Goal: Task Accomplishment & Management: Use online tool/utility

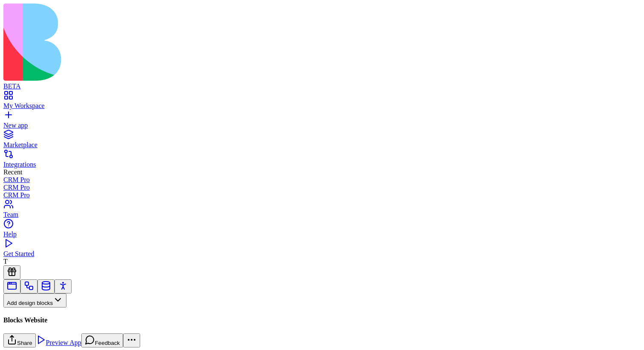
click at [37, 308] on button "Pages" at bounding box center [19, 315] width 33 height 14
click at [69, 254] on div "Websites" at bounding box center [47, 248] width 45 height 12
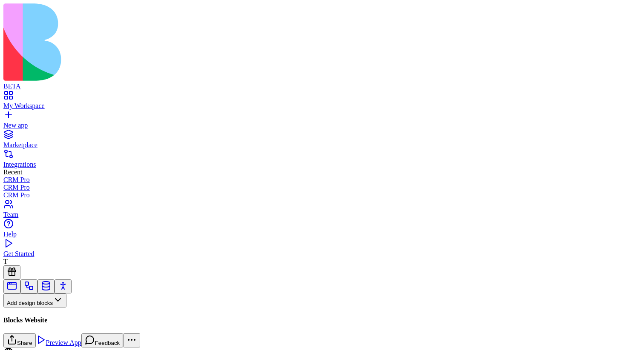
click at [17, 95] on link "My Workspace" at bounding box center [321, 102] width 637 height 15
click at [37, 308] on button "Pages" at bounding box center [19, 315] width 33 height 14
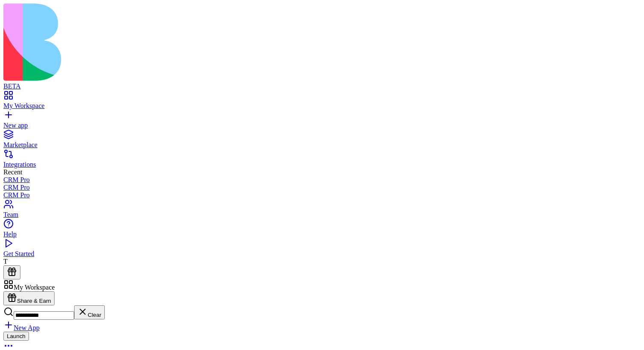
type input "**********"
click at [210, 332] on div "Launch" at bounding box center [321, 342] width 637 height 21
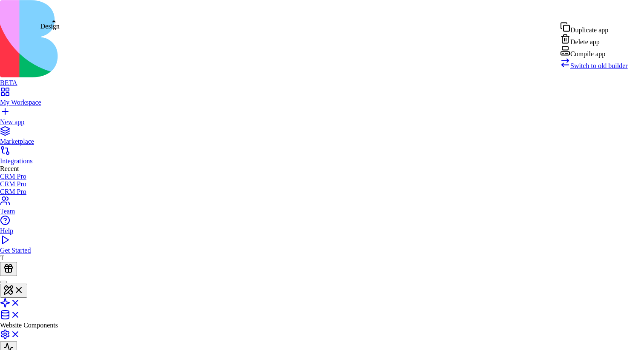
click at [602, 69] on span "Switch to old builder" at bounding box center [598, 65] width 57 height 7
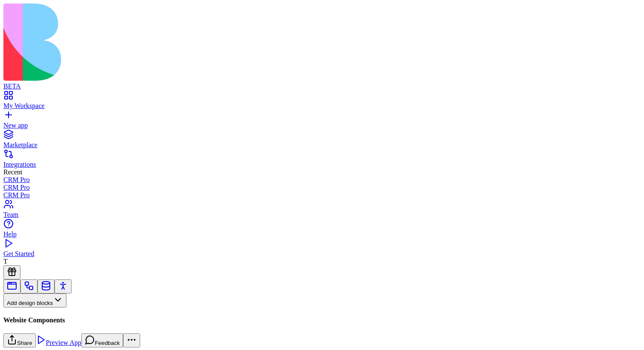
click at [37, 308] on button "Pages" at bounding box center [19, 315] width 33 height 14
click at [69, 242] on div "Components" at bounding box center [47, 236] width 45 height 12
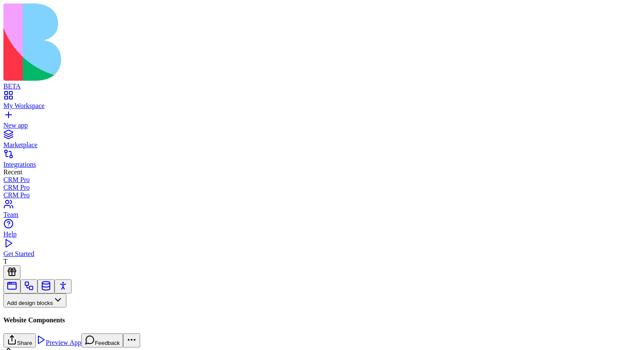
click at [20, 322] on button at bounding box center [11, 329] width 17 height 14
click at [64, 341] on input "Component title" at bounding box center [33, 345] width 60 height 9
type input "**********"
click at [3, 349] on button "Create Component" at bounding box center [34, 356] width 63 height 14
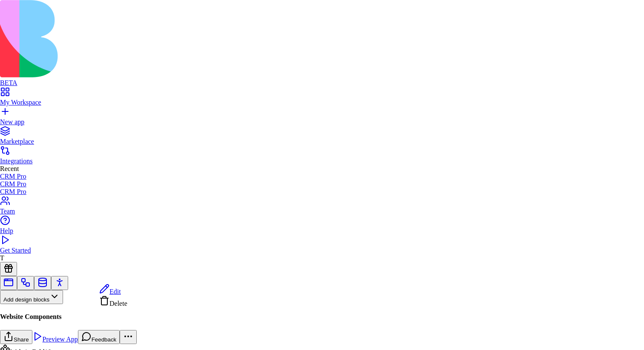
click at [121, 291] on span "Edit" at bounding box center [114, 291] width 11 height 7
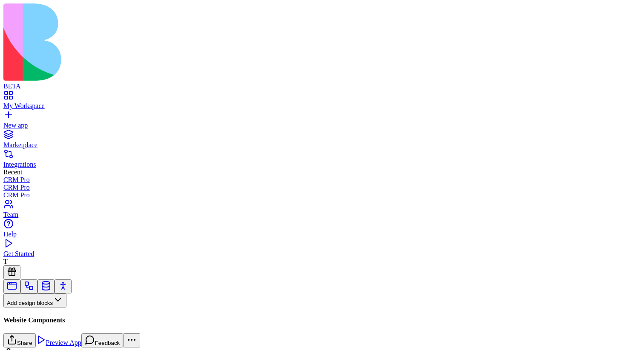
scroll to position [142, 0]
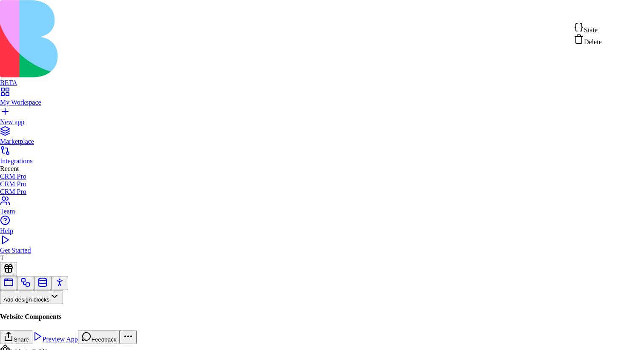
click at [602, 32] on div "State" at bounding box center [587, 28] width 28 height 12
type textarea "**********"
drag, startPoint x: 267, startPoint y: 218, endPoint x: 226, endPoint y: 182, distance: 54.9
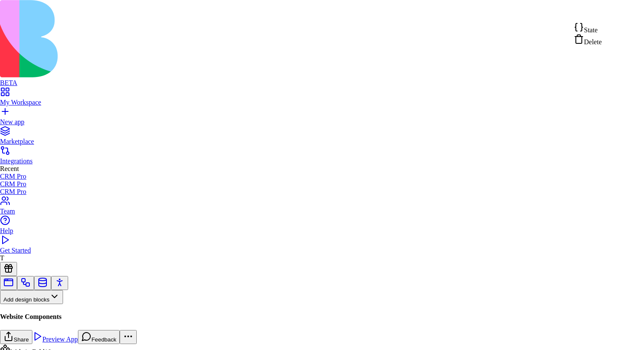
click at [602, 26] on div "State" at bounding box center [587, 28] width 28 height 12
type textarea "**********"
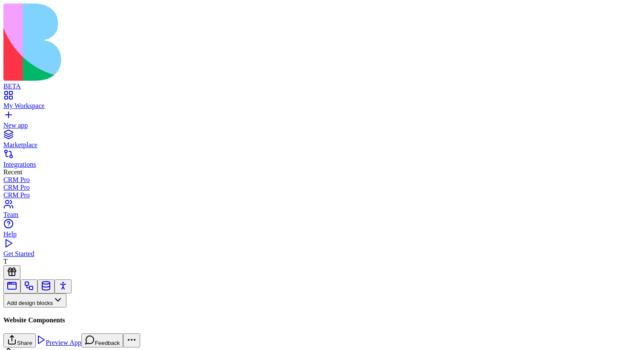
click at [20, 322] on button at bounding box center [11, 329] width 17 height 14
click at [64, 341] on input "Component title" at bounding box center [33, 345] width 60 height 9
paste input "**********"
type input "**********"
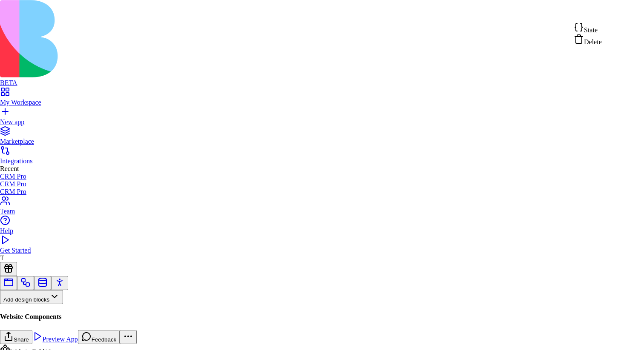
click at [602, 32] on div "State" at bounding box center [587, 28] width 28 height 12
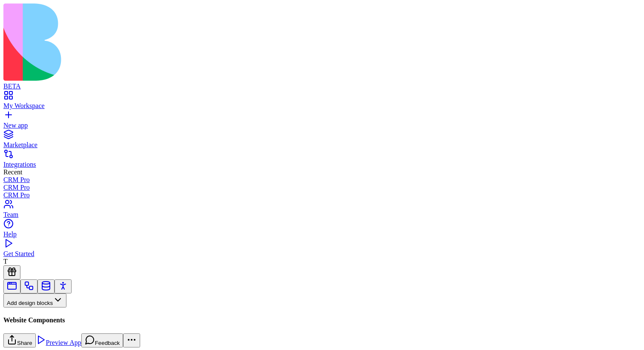
click at [37, 308] on button "Pages" at bounding box center [19, 315] width 33 height 14
click at [60, 237] on div "Components" at bounding box center [47, 236] width 45 height 12
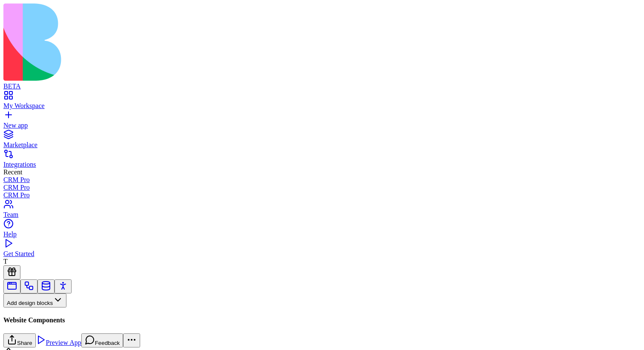
click at [74, 312] on input at bounding box center [44, 316] width 60 height 9
type input "****"
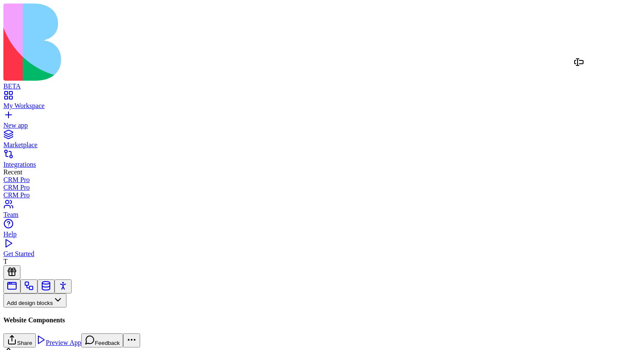
drag, startPoint x: 50, startPoint y: 98, endPoint x: 593, endPoint y: 70, distance: 543.9
drag, startPoint x: 43, startPoint y: 97, endPoint x: 465, endPoint y: 95, distance: 422.7
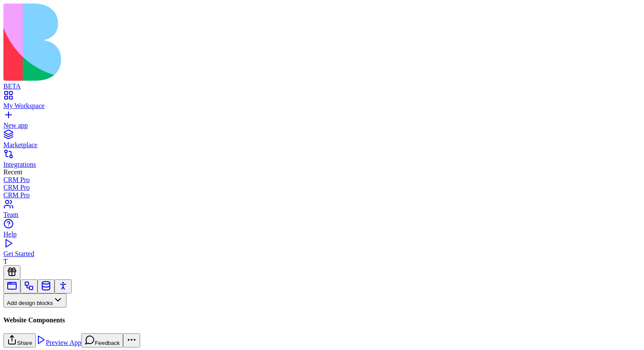
drag, startPoint x: 40, startPoint y: 98, endPoint x: 507, endPoint y: 142, distance: 469.1
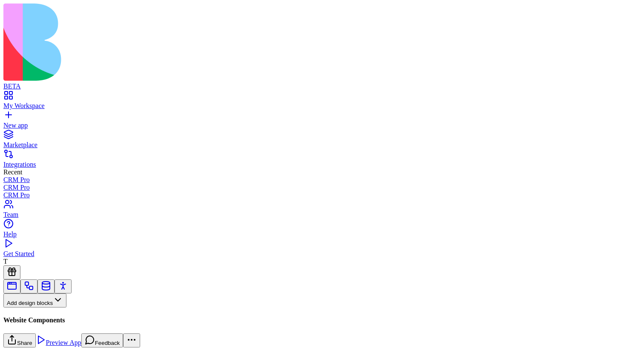
click at [12, 95] on link "My Workspace" at bounding box center [321, 102] width 637 height 15
drag, startPoint x: 46, startPoint y: 98, endPoint x: 493, endPoint y: 116, distance: 447.4
click at [37, 308] on button "Pages" at bounding box center [19, 315] width 33 height 14
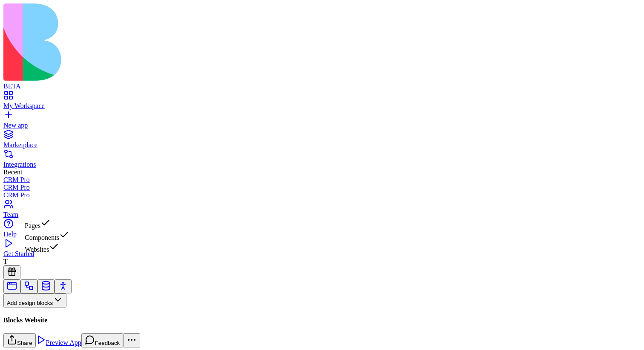
click at [69, 253] on div "Websites" at bounding box center [47, 248] width 45 height 12
click at [36, 321] on button "Inputs" at bounding box center [19, 328] width 32 height 14
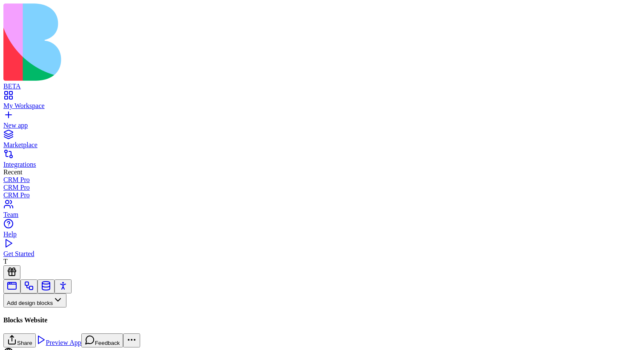
click at [52, 321] on button "Data display" at bounding box center [60, 328] width 48 height 14
click at [37, 335] on button "Layout" at bounding box center [20, 342] width 34 height 14
click at [58, 335] on button "Media" at bounding box center [53, 342] width 32 height 14
click at [44, 349] on button "AI Blocks" at bounding box center [23, 356] width 41 height 14
click at [65, 349] on button "Social Media" at bounding box center [68, 356] width 49 height 14
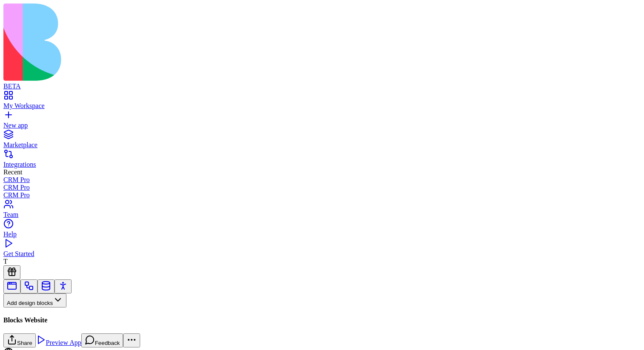
scroll to position [32, 0]
drag, startPoint x: 44, startPoint y: 169, endPoint x: 245, endPoint y: 117, distance: 207.8
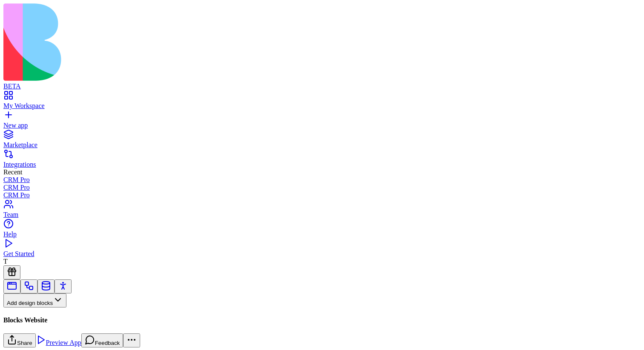
scroll to position [775, 0]
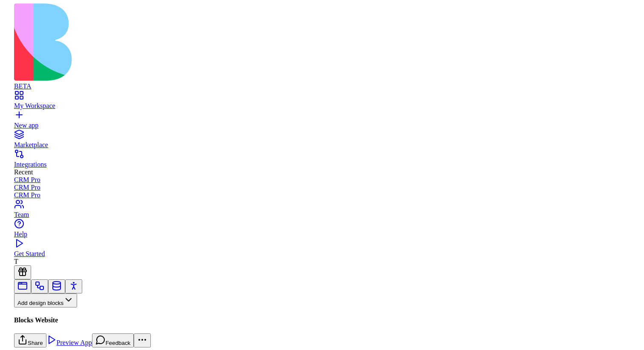
scroll to position [861, 0]
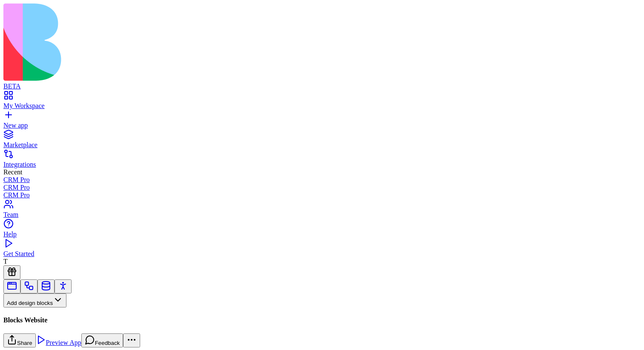
drag, startPoint x: 627, startPoint y: 327, endPoint x: 643, endPoint y: 327, distance: 16.2
click at [37, 308] on button "Pages" at bounding box center [19, 315] width 33 height 14
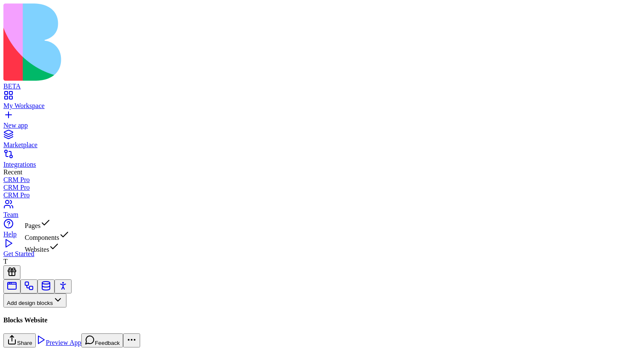
drag, startPoint x: 66, startPoint y: 240, endPoint x: 203, endPoint y: 223, distance: 138.1
click at [69, 254] on div "Websites" at bounding box center [47, 248] width 45 height 12
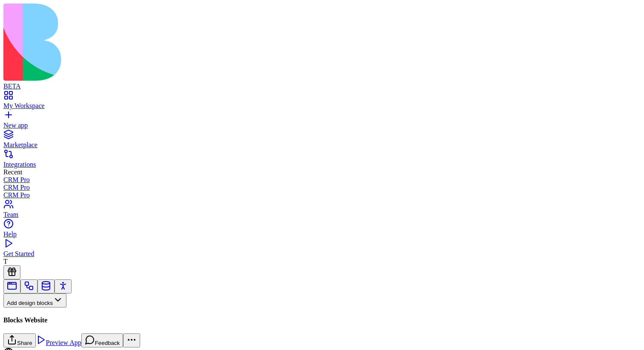
scroll to position [733, 0]
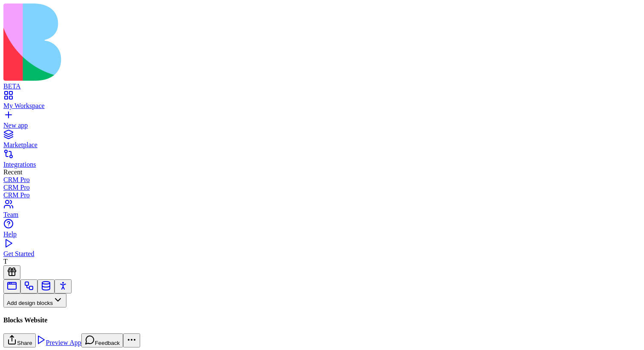
scroll to position [0, 160]
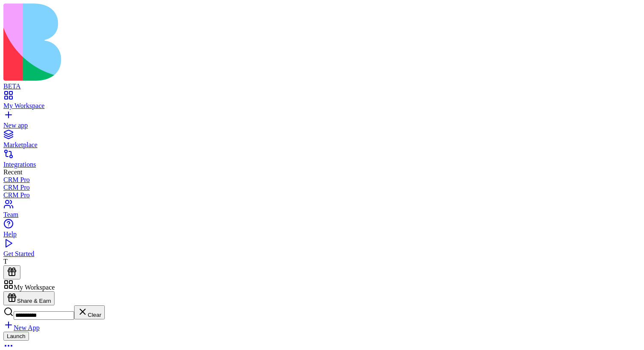
type input "**********"
click at [199, 332] on div "Launch" at bounding box center [321, 342] width 637 height 21
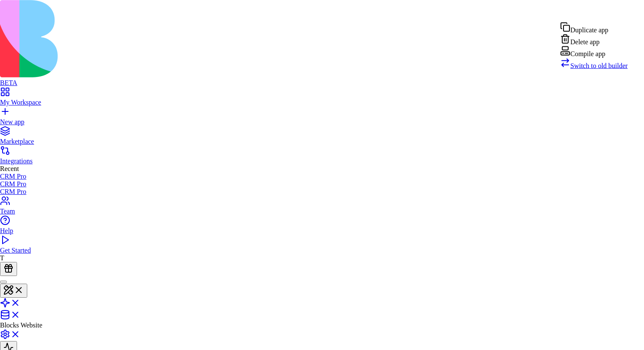
click at [614, 69] on span "Switch to old builder" at bounding box center [598, 65] width 57 height 7
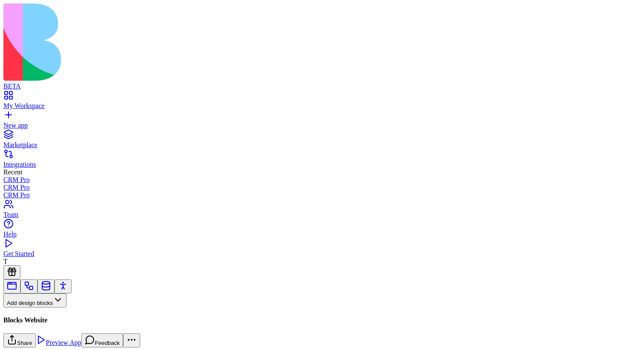
click at [37, 308] on button "Pages" at bounding box center [19, 315] width 33 height 14
click at [69, 254] on div "Websites" at bounding box center [47, 248] width 45 height 12
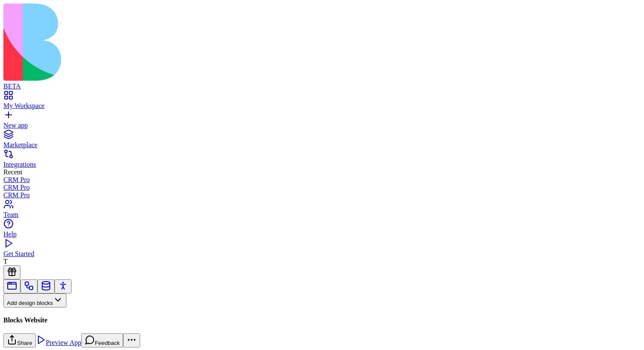
scroll to position [91, 0]
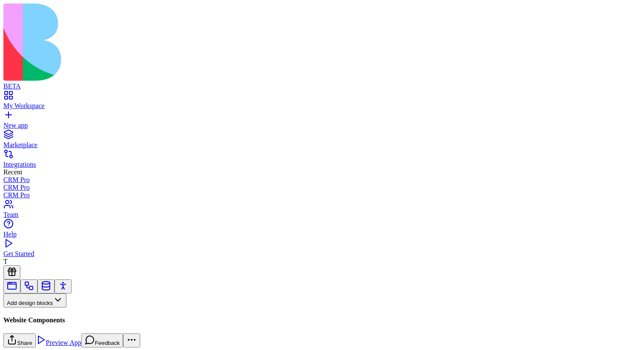
click at [37, 308] on button "Pages" at bounding box center [19, 315] width 33 height 14
click at [69, 248] on div "Websites" at bounding box center [47, 248] width 45 height 12
click at [44, 308] on button "Websites" at bounding box center [23, 315] width 40 height 14
click at [69, 241] on div "Components" at bounding box center [47, 236] width 45 height 12
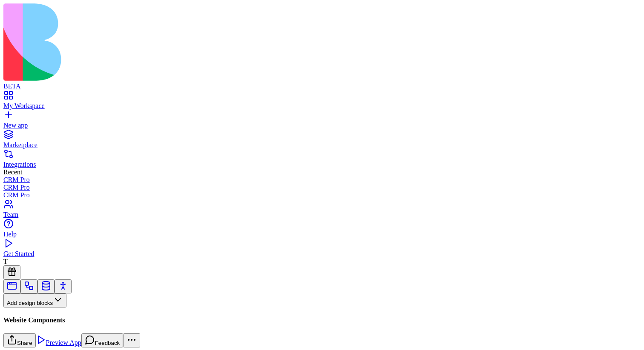
scroll to position [142, 0]
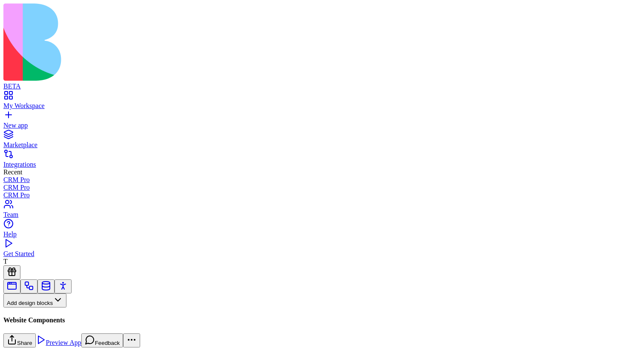
click at [73, 312] on input at bounding box center [44, 316] width 60 height 9
drag, startPoint x: 44, startPoint y: 92, endPoint x: 494, endPoint y: 200, distance: 462.8
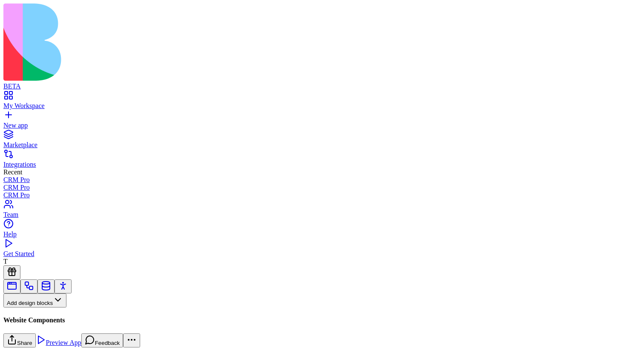
click at [37, 308] on button "Pages" at bounding box center [19, 315] width 33 height 14
click at [69, 242] on div "Components" at bounding box center [47, 236] width 45 height 12
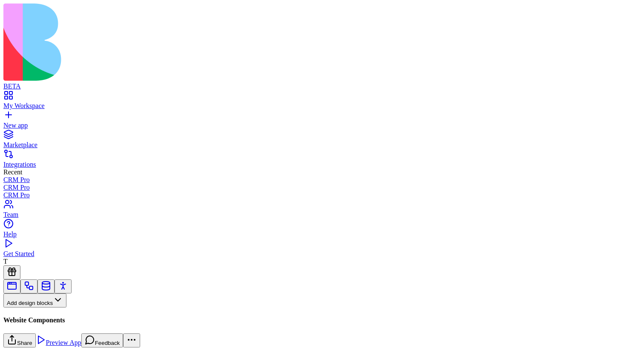
click at [57, 314] on input "****" at bounding box center [44, 318] width 60 height 9
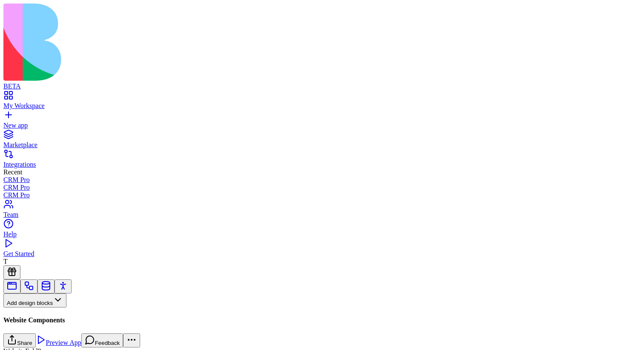
scroll to position [118, 0]
click at [61, 314] on input "****" at bounding box center [44, 318] width 60 height 9
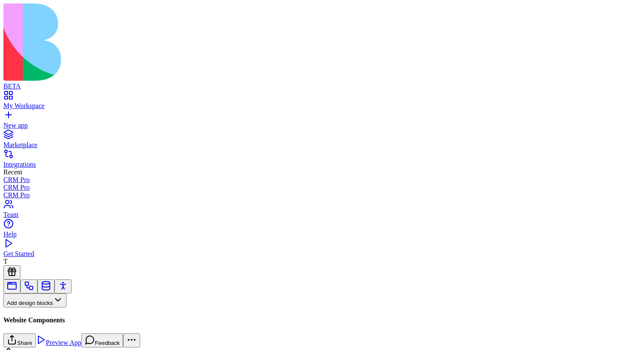
click at [61, 314] on input "****" at bounding box center [44, 318] width 60 height 9
type input "****"
drag, startPoint x: 41, startPoint y: 103, endPoint x: 586, endPoint y: 211, distance: 555.1
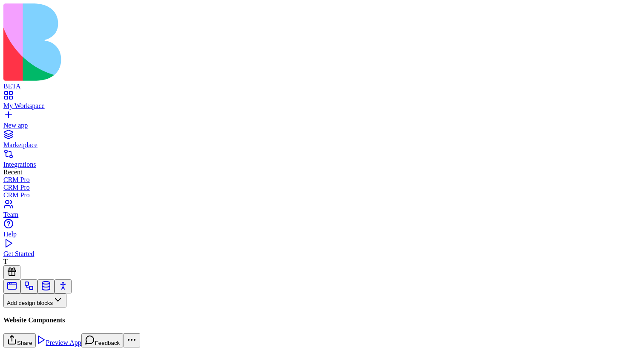
click at [37, 308] on button "Pages" at bounding box center [19, 315] width 33 height 14
click at [69, 238] on div "Components" at bounding box center [47, 236] width 45 height 12
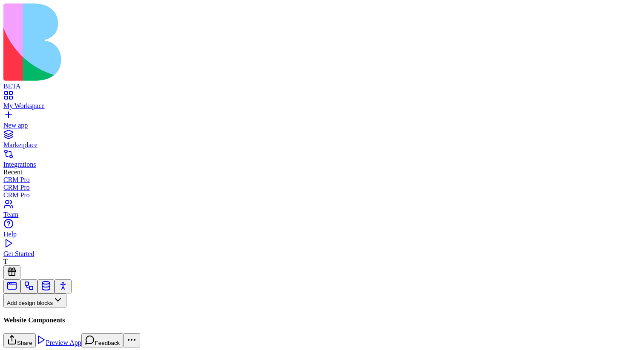
drag, startPoint x: 44, startPoint y: 105, endPoint x: 463, endPoint y: 226, distance: 436.0
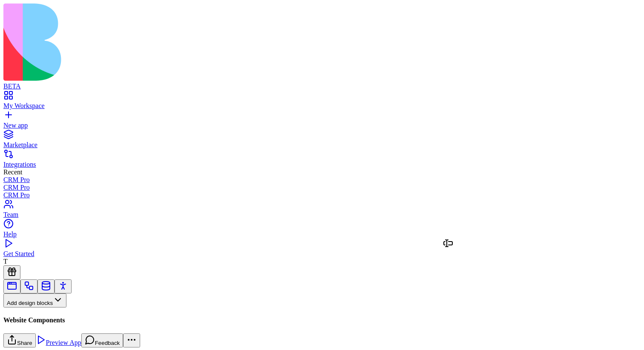
drag, startPoint x: 39, startPoint y: 102, endPoint x: 452, endPoint y: 256, distance: 440.6
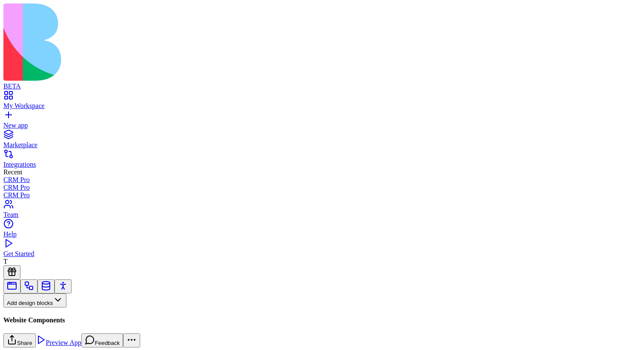
drag, startPoint x: 488, startPoint y: 283, endPoint x: 504, endPoint y: 218, distance: 66.2
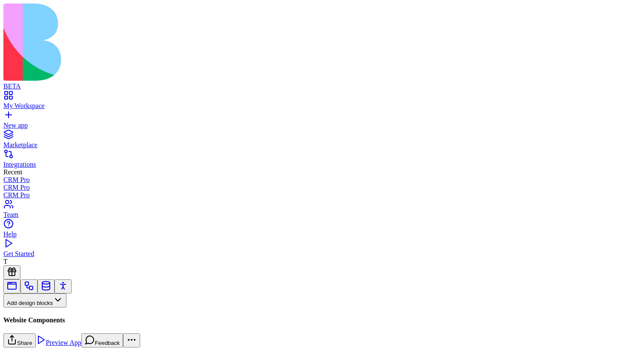
click at [37, 308] on button "Pages" at bounding box center [19, 315] width 33 height 14
click at [69, 248] on div "Websites" at bounding box center [47, 248] width 45 height 12
click at [44, 308] on button "Websites" at bounding box center [23, 315] width 40 height 14
click at [69, 242] on div "Components" at bounding box center [47, 236] width 45 height 12
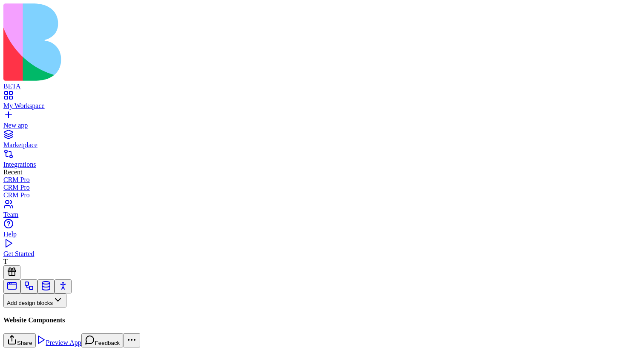
scroll to position [142, 0]
click at [37, 308] on button "Pages" at bounding box center [19, 315] width 33 height 14
click at [69, 241] on div "Components" at bounding box center [47, 236] width 45 height 12
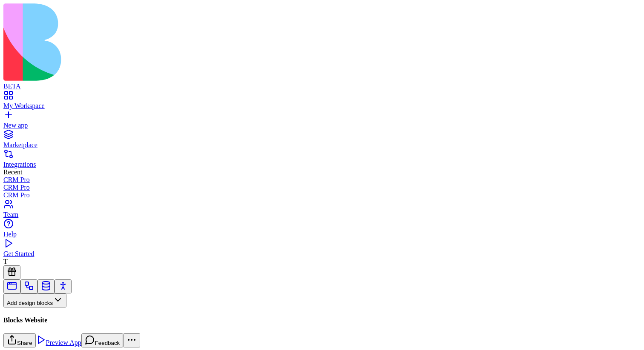
click at [53, 308] on button "Components" at bounding box center [27, 315] width 49 height 14
click at [69, 248] on div "Websites" at bounding box center [47, 248] width 45 height 12
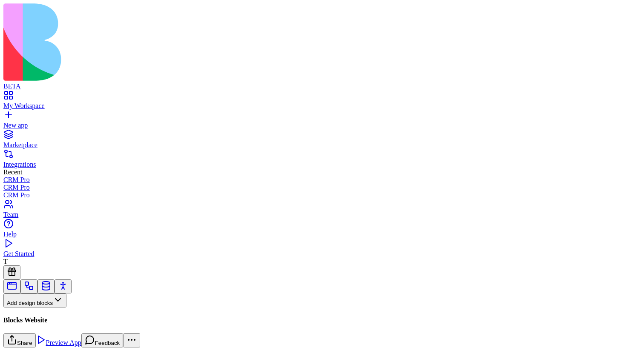
scroll to position [118, 0]
click at [37, 308] on button "Pages" at bounding box center [19, 315] width 33 height 14
click at [69, 251] on div "Websites" at bounding box center [47, 248] width 45 height 12
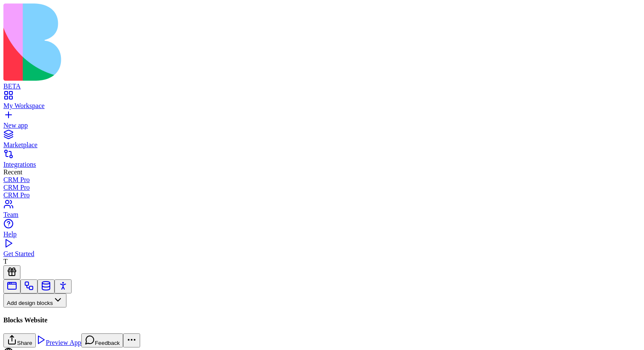
scroll to position [850, 0]
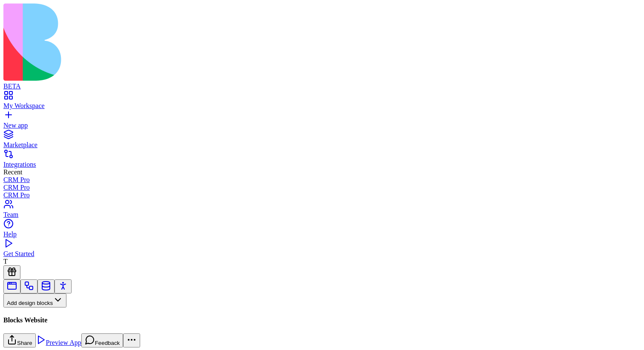
scroll to position [47, 0]
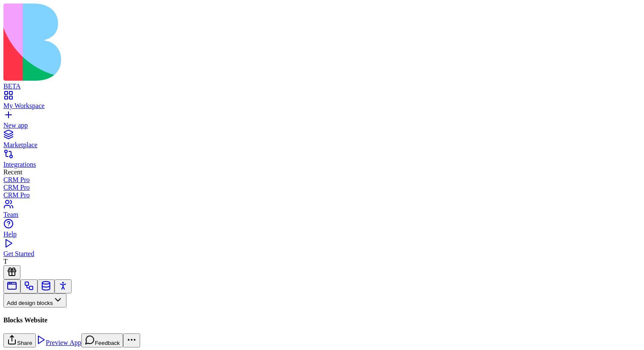
scroll to position [0, 210]
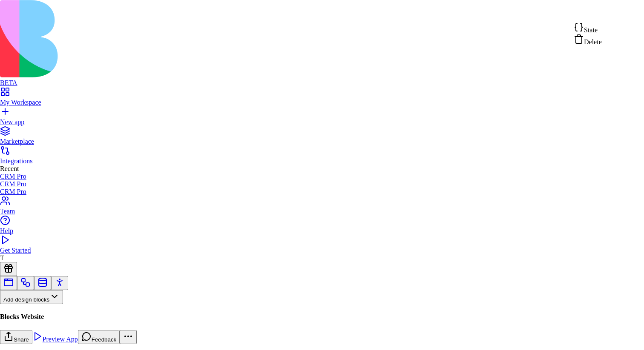
click at [602, 34] on div "State" at bounding box center [587, 28] width 28 height 12
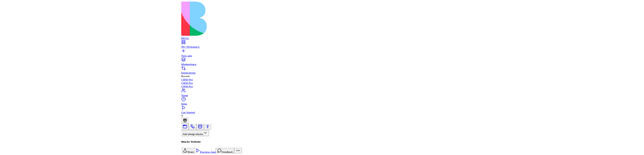
scroll to position [856, 0]
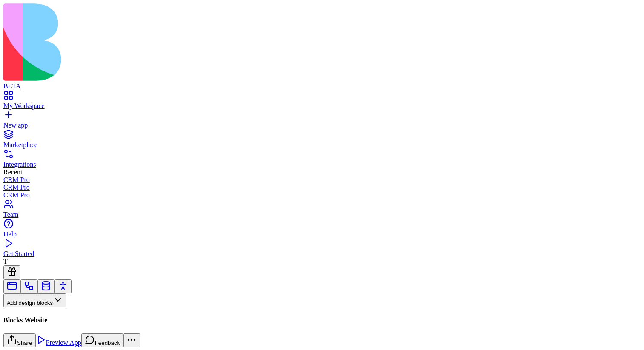
scroll to position [612, 0]
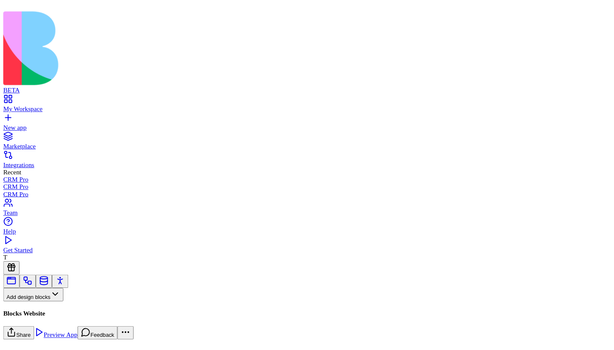
scroll to position [0, 180]
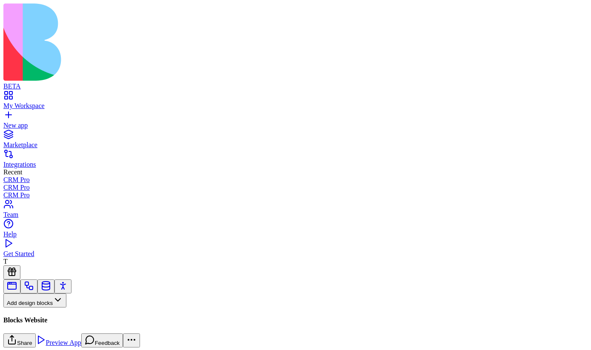
scroll to position [1108, 0]
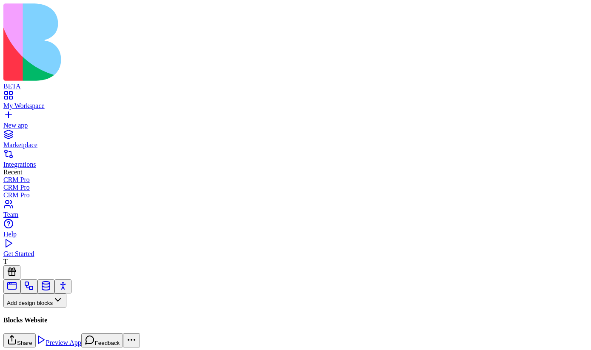
scroll to position [0, 141]
